Goal: Information Seeking & Learning: Learn about a topic

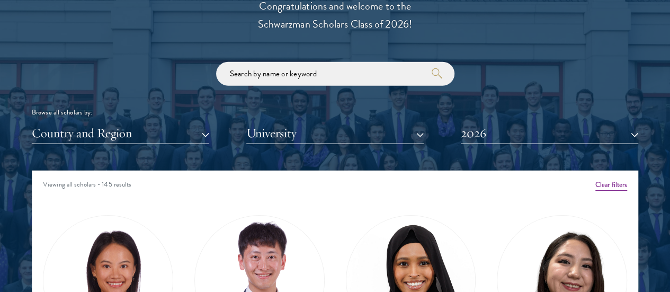
scroll to position [1210, 0]
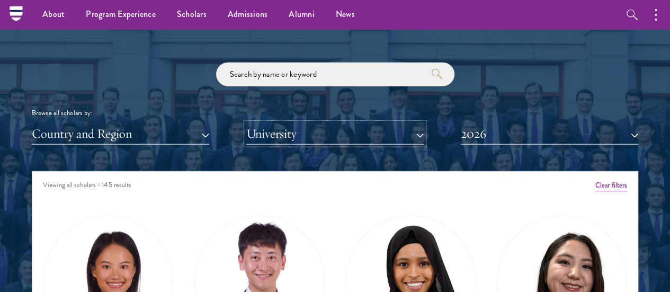
click at [275, 123] on button "University" at bounding box center [334, 134] width 177 height 22
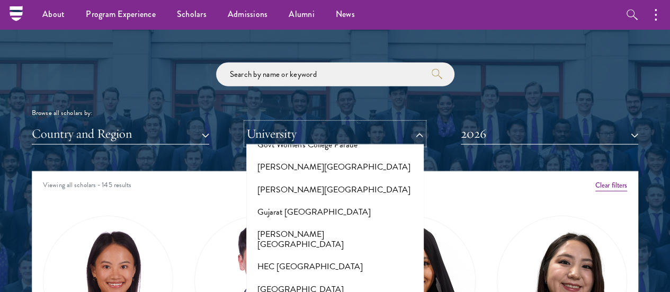
scroll to position [2616, 0]
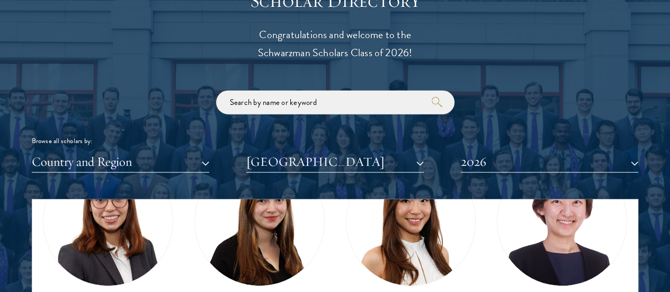
scroll to position [1208, 0]
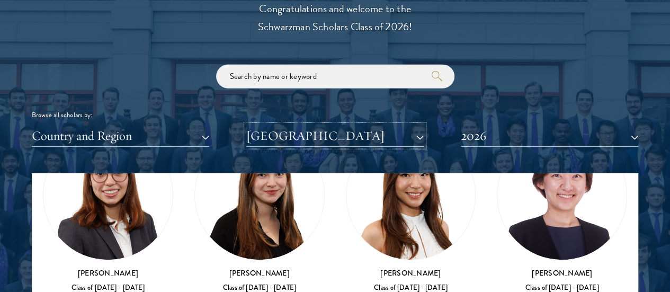
click at [312, 125] on button "[GEOGRAPHIC_DATA]" at bounding box center [334, 136] width 177 height 22
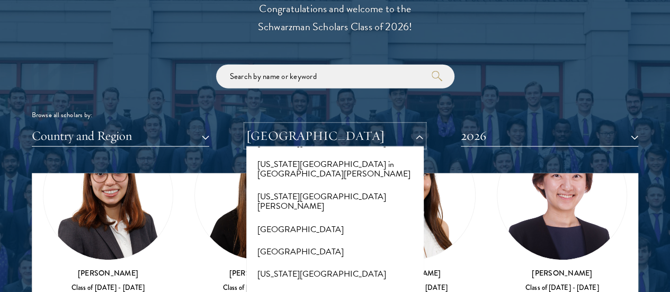
scroll to position [10976, 0]
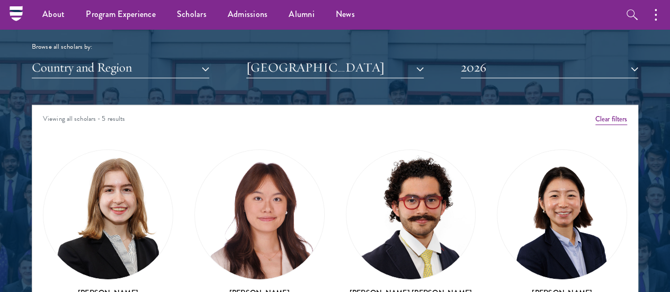
scroll to position [1276, 0]
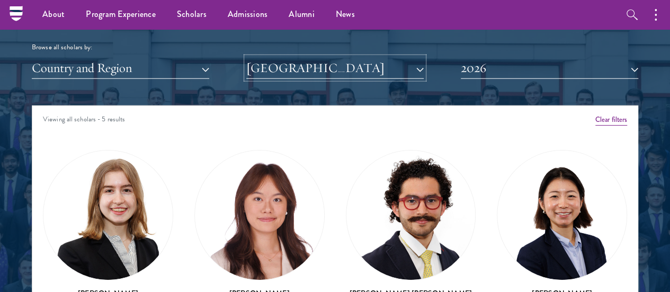
click at [287, 57] on button "[GEOGRAPHIC_DATA]" at bounding box center [334, 68] width 177 height 22
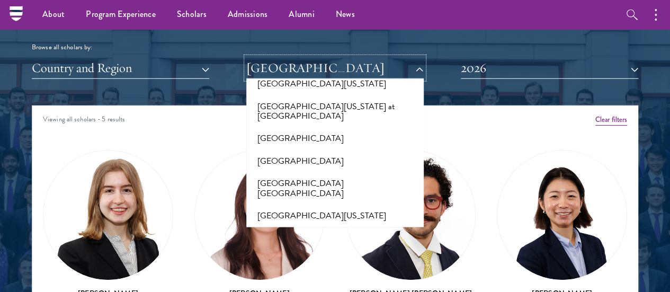
scroll to position [10103, 0]
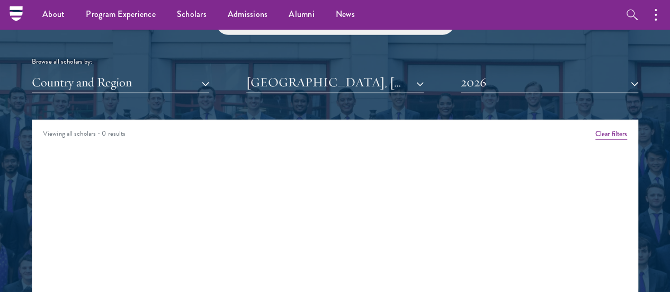
scroll to position [1261, 0]
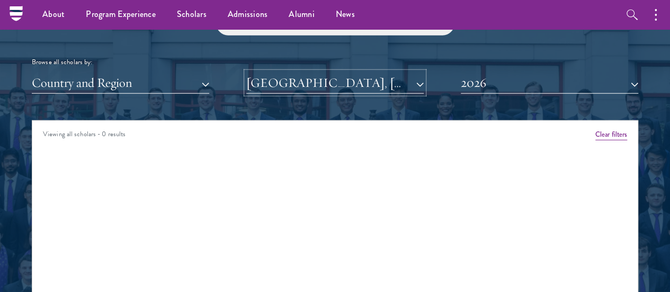
click at [309, 72] on button "[GEOGRAPHIC_DATA], [GEOGRAPHIC_DATA] [GEOGRAPHIC_DATA]" at bounding box center [334, 83] width 177 height 22
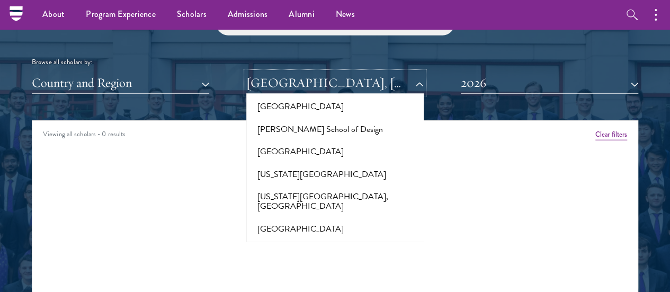
scroll to position [5154, 0]
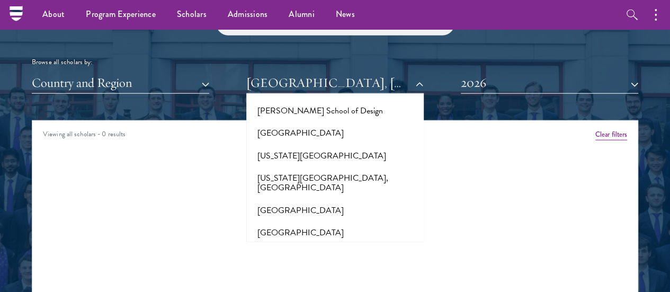
click at [300, 266] on button "[GEOGRAPHIC_DATA]" at bounding box center [334, 277] width 171 height 22
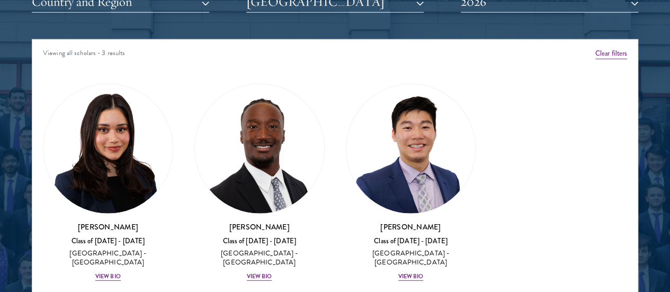
scroll to position [1342, 0]
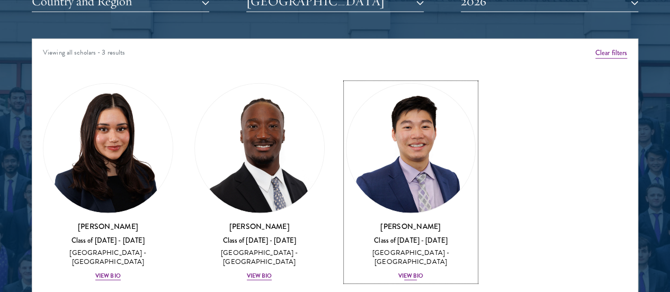
click at [398, 272] on div "View Bio" at bounding box center [410, 276] width 25 height 8
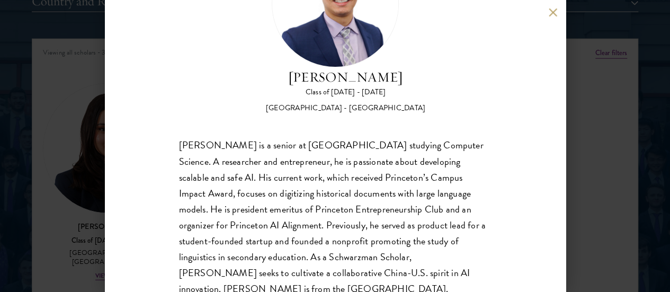
scroll to position [97, 0]
